Goal: Task Accomplishment & Management: Manage account settings

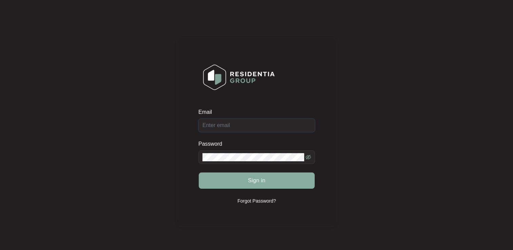
type input "[EMAIL_ADDRESS][DOMAIN_NAME]"
click at [266, 182] on button "Sign in" at bounding box center [257, 181] width 116 height 16
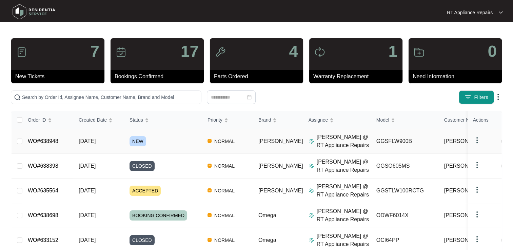
click at [42, 142] on link "WO#638948" at bounding box center [43, 141] width 31 height 6
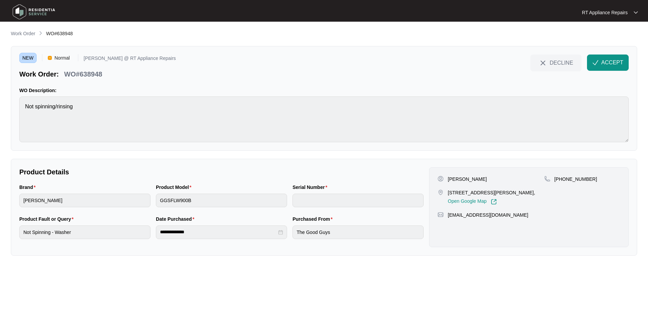
drag, startPoint x: 604, startPoint y: 64, endPoint x: 313, endPoint y: 66, distance: 291.2
click at [513, 64] on span "ACCEPT" at bounding box center [612, 63] width 22 height 8
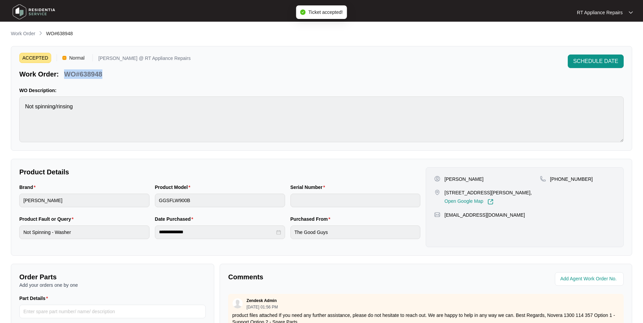
drag, startPoint x: 65, startPoint y: 74, endPoint x: 103, endPoint y: 76, distance: 37.7
click at [103, 76] on div "WO#638948" at bounding box center [82, 73] width 43 height 12
copy p "WO#638948"
click at [255, 64] on div "ACCEPTED Normal [PERSON_NAME] @ RT Appliance Repairs Work Order: WO#638948 SCHE…" at bounding box center [321, 67] width 604 height 24
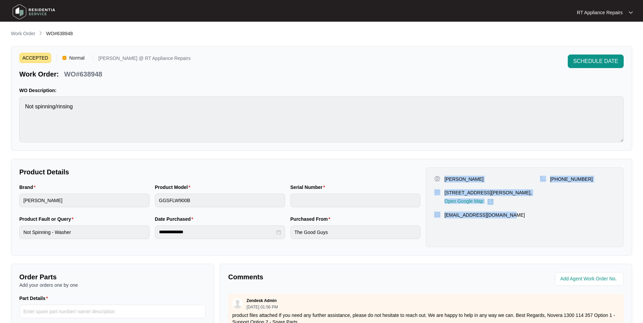
drag, startPoint x: 445, startPoint y: 179, endPoint x: 504, endPoint y: 213, distance: 68.0
click at [504, 213] on div "[PERSON_NAME] [STREET_ADDRESS][PERSON_NAME], Open Google Map [PHONE_NUMBER] [EM…" at bounding box center [525, 207] width 198 height 80
copy div "[PERSON_NAME] [STREET_ADDRESS][PERSON_NAME], Open Google Map [PHONE_NUMBER] [EM…"
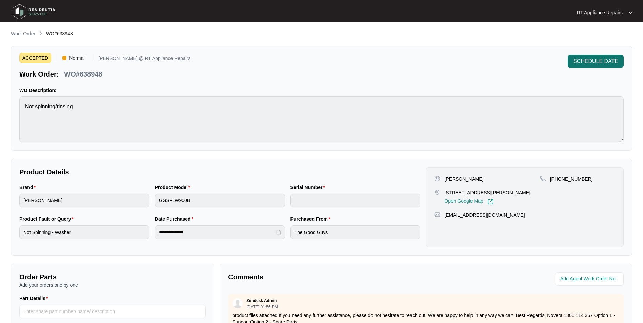
click at [513, 62] on span "SCHEDULE DATE" at bounding box center [595, 61] width 45 height 8
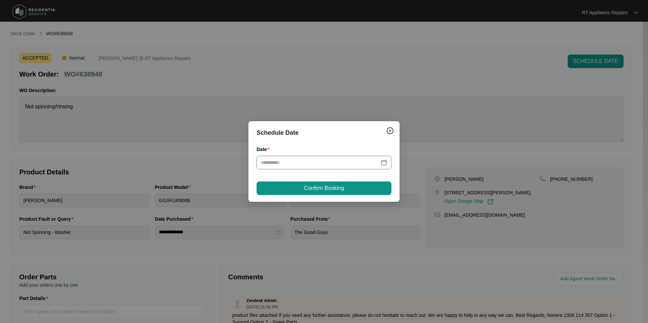
click at [285, 163] on input "Date" at bounding box center [320, 162] width 119 height 7
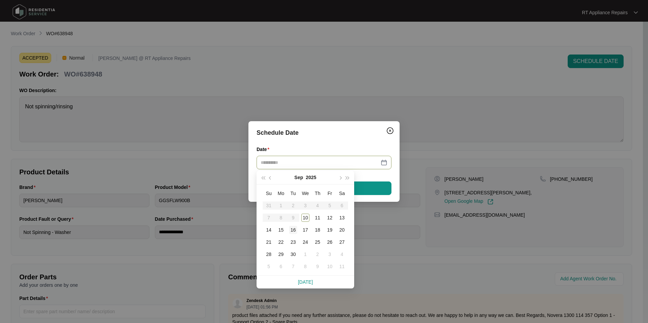
click at [294, 231] on div "16" at bounding box center [293, 230] width 8 height 8
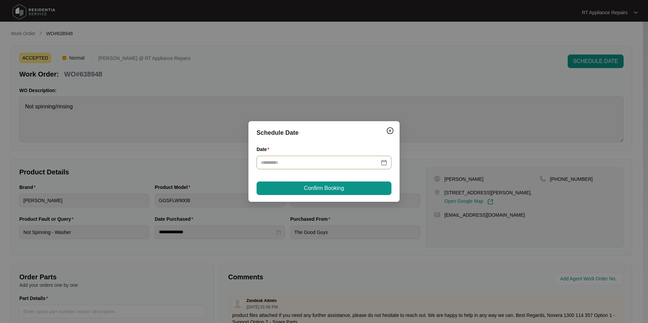
type input "**********"
click at [354, 189] on button "Confirm Booking" at bounding box center [324, 189] width 135 height 14
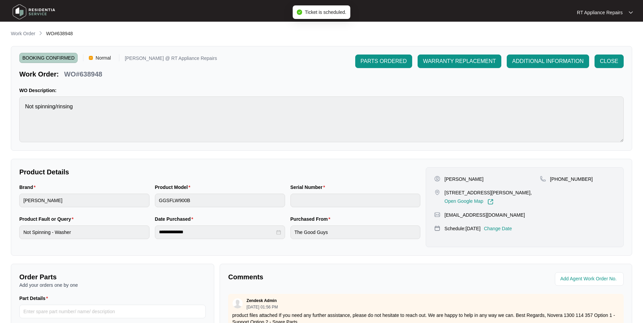
click at [513, 13] on img at bounding box center [631, 12] width 4 height 3
click at [513, 35] on p "Log Out" at bounding box center [610, 36] width 34 height 7
